Goal: Task Accomplishment & Management: Manage account settings

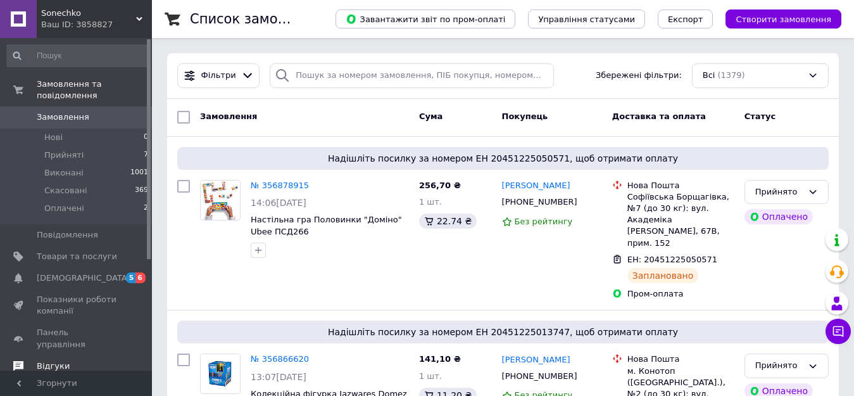
click at [55, 360] on span "Відгуки" at bounding box center [53, 365] width 33 height 11
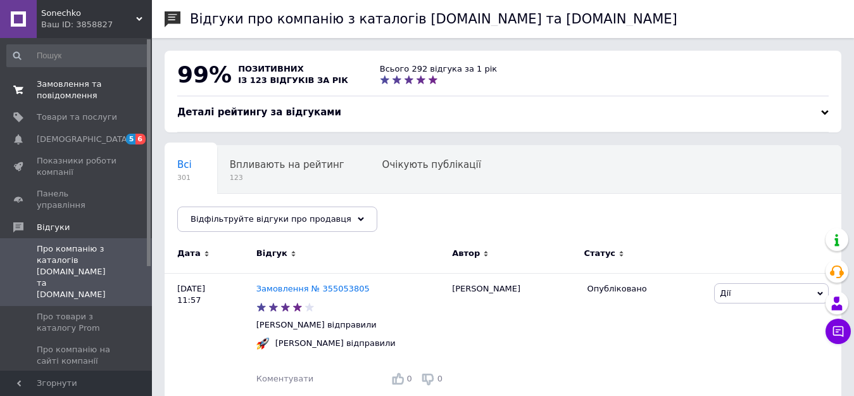
click at [65, 83] on span "Замовлення та повідомлення" at bounding box center [77, 90] width 80 height 23
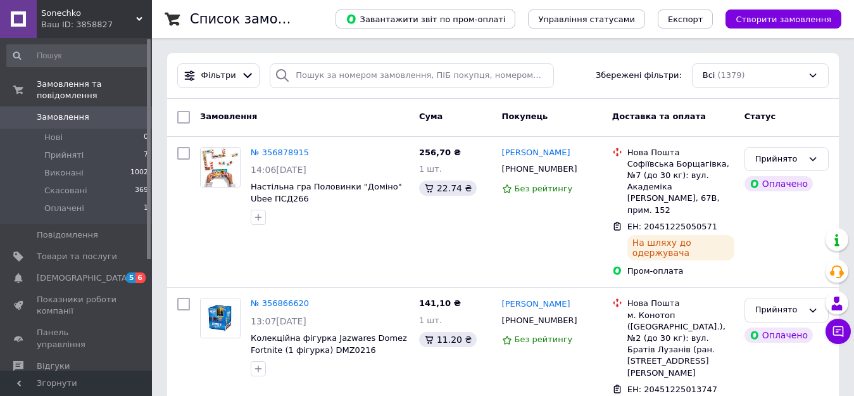
click at [136, 15] on div "Sonechko Ваш ID: 3858827" at bounding box center [94, 19] width 115 height 38
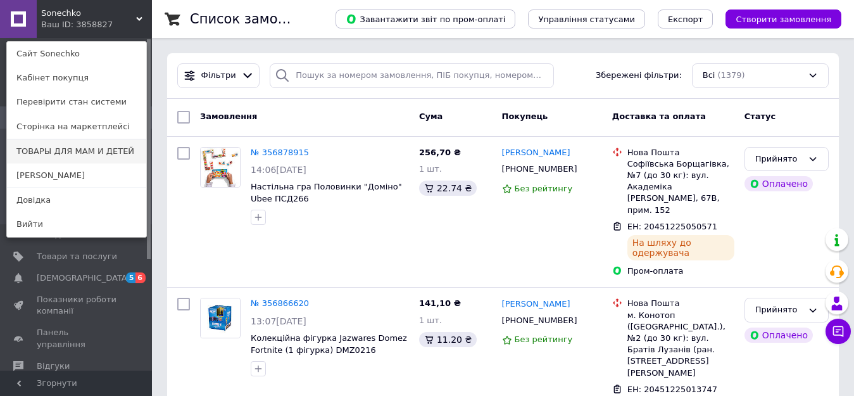
click at [80, 152] on link "ТОВАРЫ ДЛЯ МАМ И ДЕТЕЙ" at bounding box center [76, 151] width 139 height 24
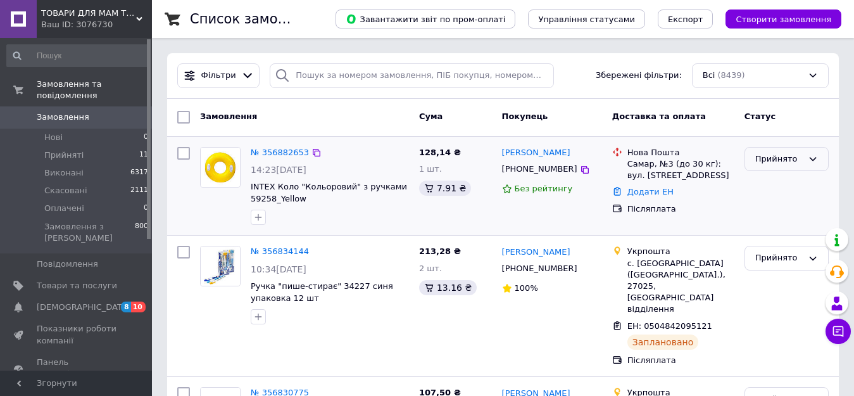
click at [772, 160] on div "Прийнято" at bounding box center [778, 159] width 47 height 13
click at [778, 205] on li "Скасовано" at bounding box center [786, 208] width 83 height 23
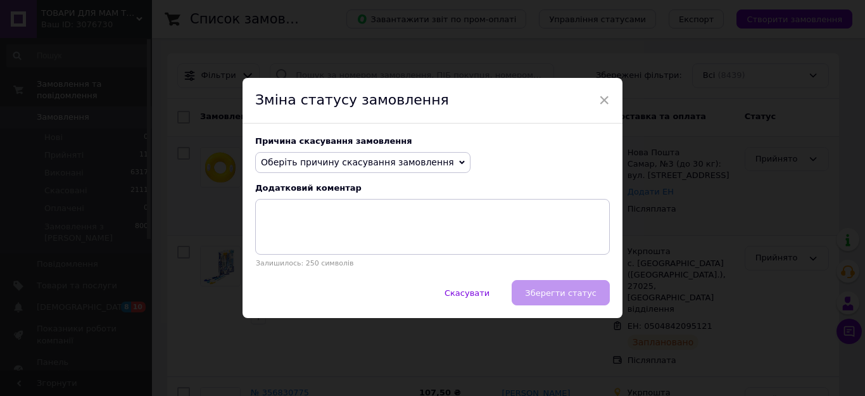
click at [298, 160] on span "Оберіть причину скасування замовлення" at bounding box center [357, 162] width 193 height 10
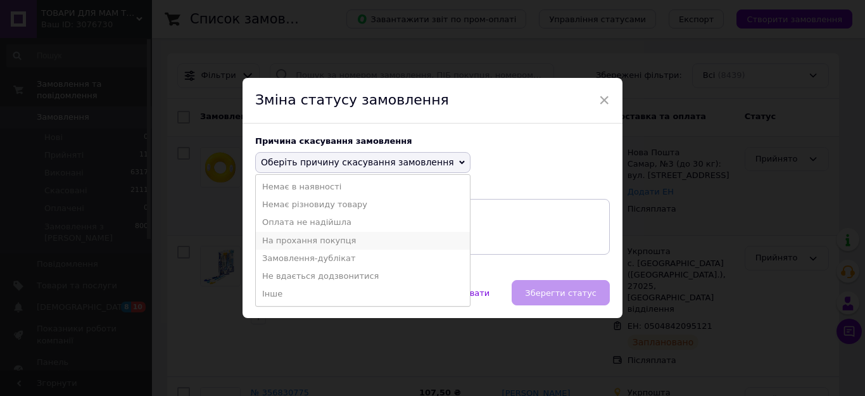
click at [313, 243] on li "На прохання покупця" at bounding box center [363, 241] width 214 height 18
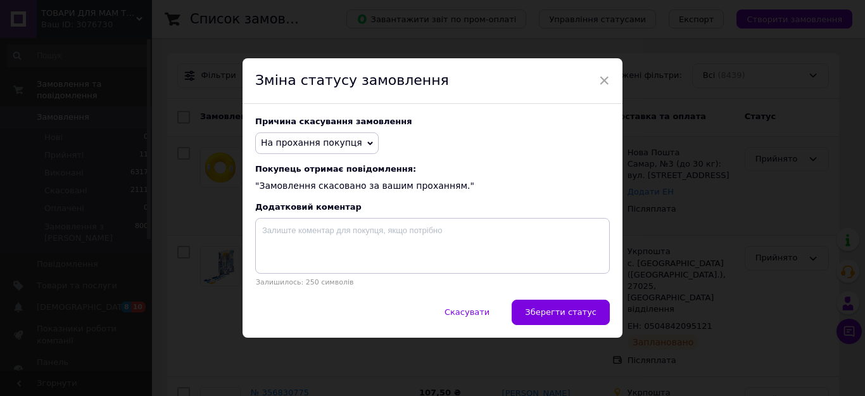
click at [334, 142] on span "На прохання покупця" at bounding box center [311, 142] width 101 height 10
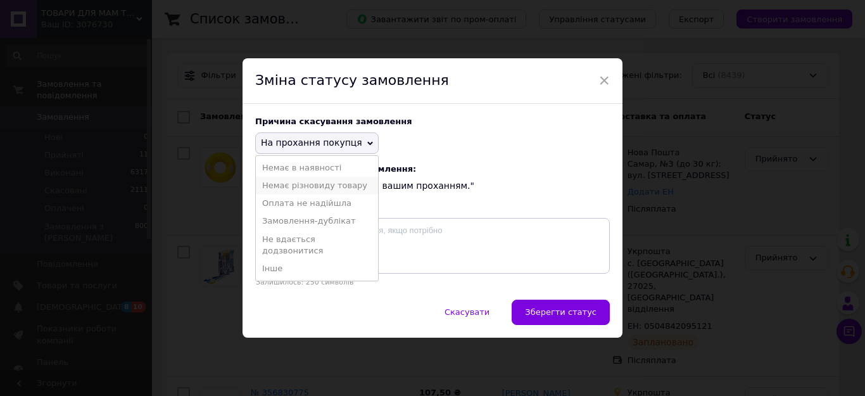
click at [290, 186] on li "Немає різновиду товару" at bounding box center [317, 186] width 122 height 18
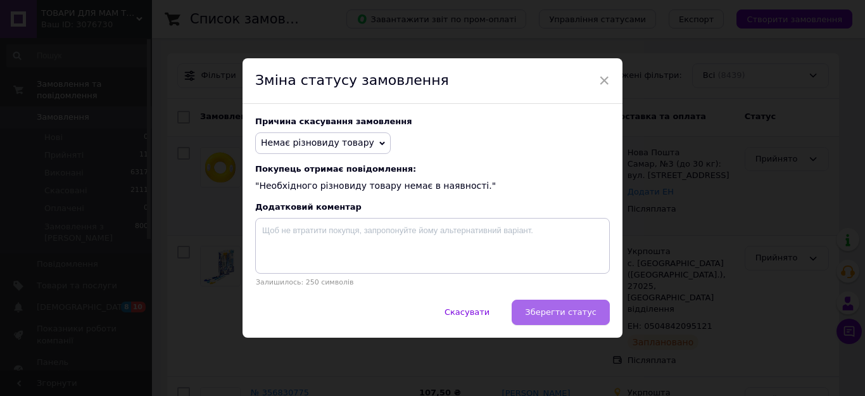
click at [576, 315] on span "Зберегти статус" at bounding box center [561, 311] width 72 height 9
